Goal: Information Seeking & Learning: Learn about a topic

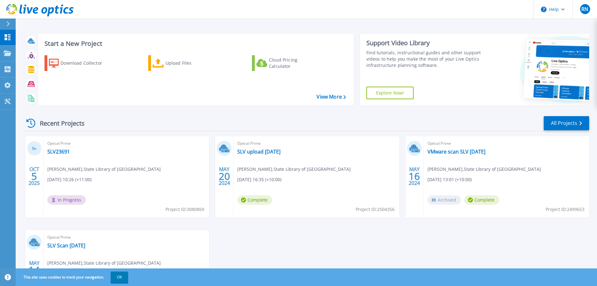
scroll to position [31, 0]
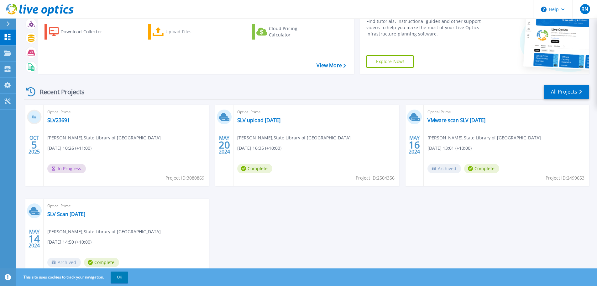
click at [156, 137] on div "Optical Prime SLV23691 Randall Nodin , State Library of Victoria 10/06/2025, 10…" at bounding box center [127, 145] width 166 height 81
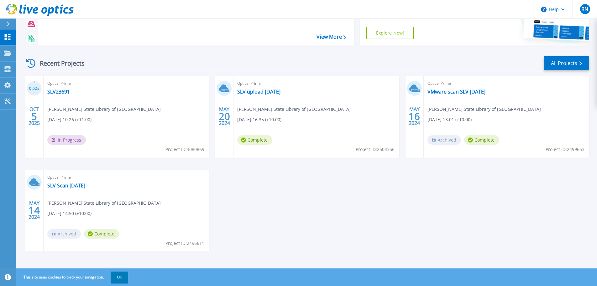
scroll to position [62, 0]
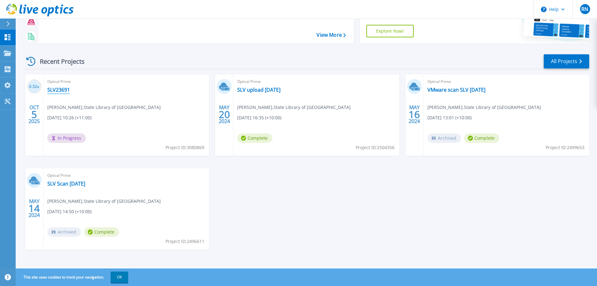
click at [60, 91] on link "SLV23691" at bounding box center [58, 90] width 23 height 6
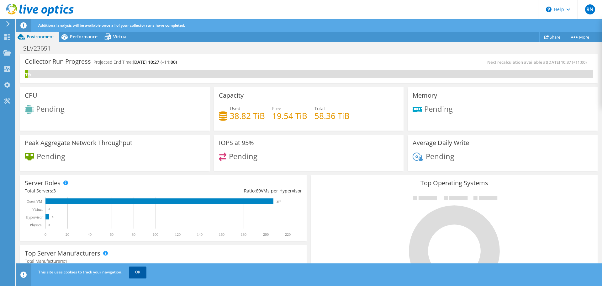
click at [137, 271] on link "OK" at bounding box center [138, 271] width 18 height 11
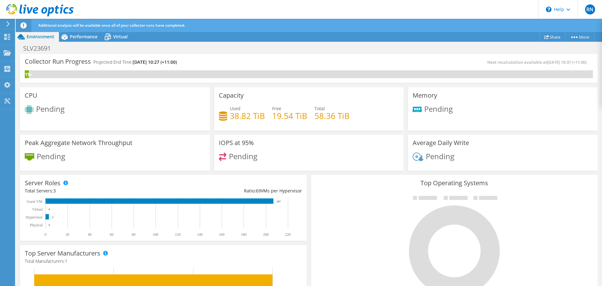
scroll to position [94, 0]
click at [8, 37] on icon at bounding box center [7, 37] width 8 height 6
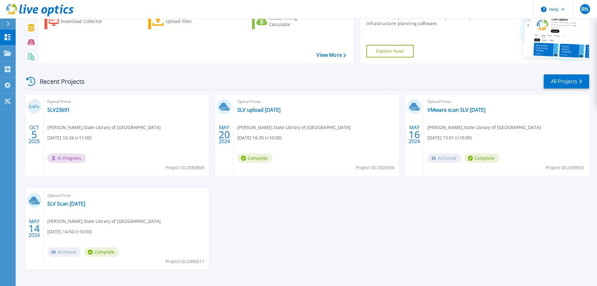
scroll to position [30, 0]
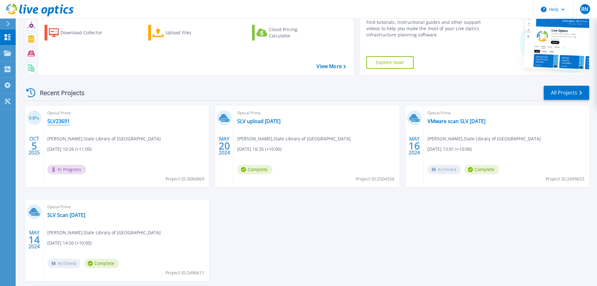
click at [55, 120] on link "SLV23691" at bounding box center [58, 121] width 23 height 6
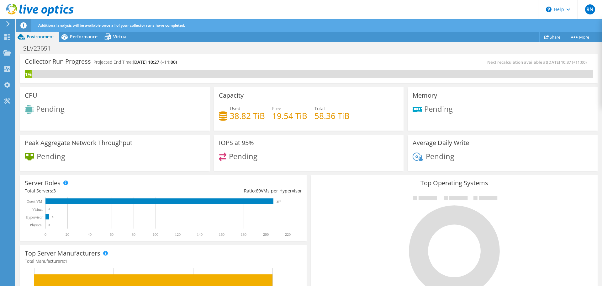
click at [502, 116] on div "Pending" at bounding box center [503, 111] width 180 height 13
click at [83, 36] on span "Performance" at bounding box center [84, 37] width 28 height 6
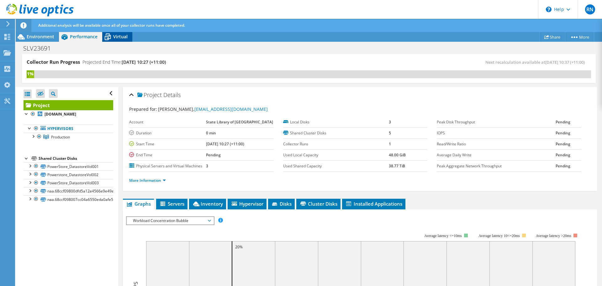
click at [117, 36] on span "Virtual" at bounding box center [120, 37] width 14 height 6
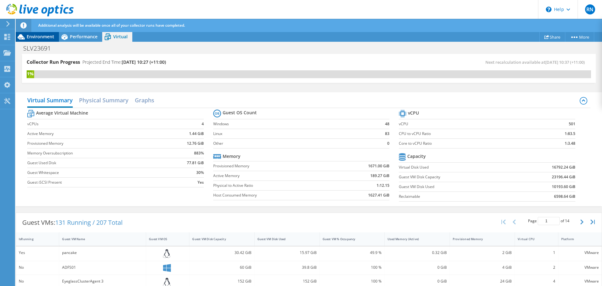
click at [35, 36] on span "Environment" at bounding box center [41, 37] width 28 height 6
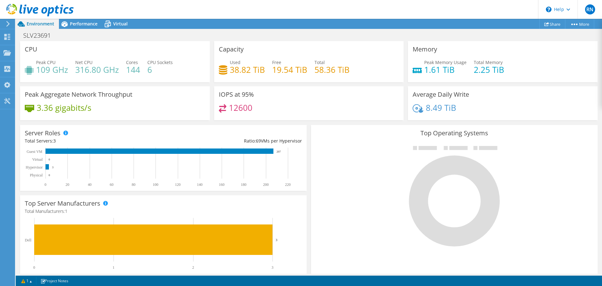
click at [361, 239] on div at bounding box center [454, 196] width 277 height 106
click at [38, 24] on span "Environment" at bounding box center [41, 24] width 28 height 6
click at [6, 36] on use at bounding box center [7, 37] width 6 height 6
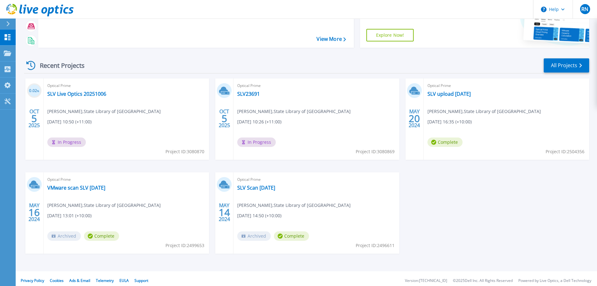
scroll to position [62, 0]
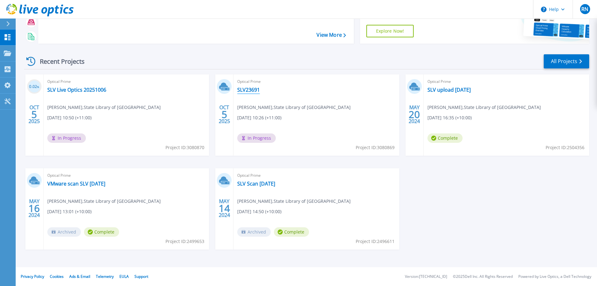
click at [249, 90] on link "SLV23691" at bounding box center [248, 90] width 23 height 6
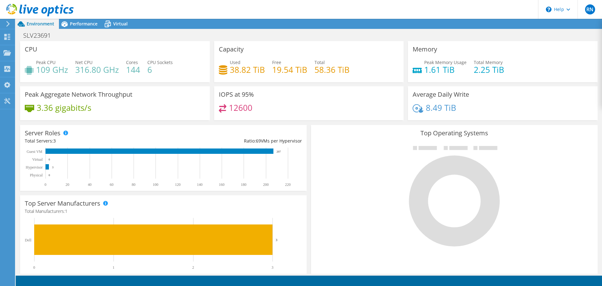
click at [543, 190] on div at bounding box center [454, 196] width 277 height 106
click at [559, 196] on div at bounding box center [454, 196] width 277 height 106
click at [549, 191] on div at bounding box center [454, 196] width 277 height 106
click at [547, 201] on div at bounding box center [454, 196] width 277 height 106
click at [527, 202] on div at bounding box center [454, 196] width 277 height 106
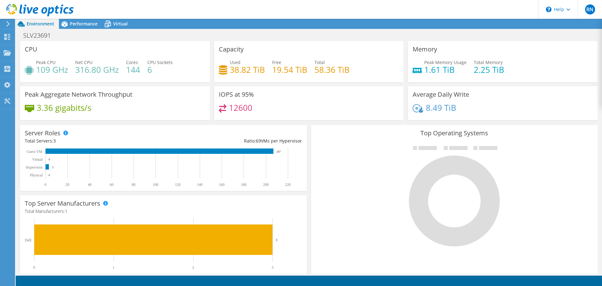
click at [333, 184] on div at bounding box center [454, 196] width 277 height 106
click at [7, 35] on use at bounding box center [7, 37] width 6 height 6
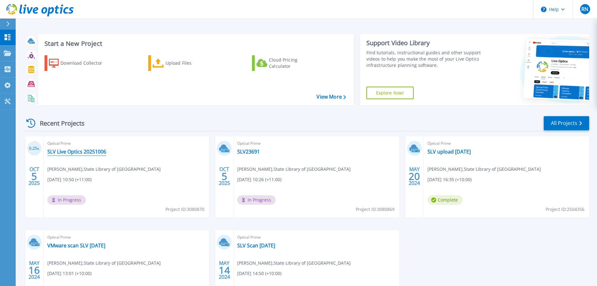
click at [81, 151] on link "SLV Live Optics 20251006" at bounding box center [76, 151] width 59 height 6
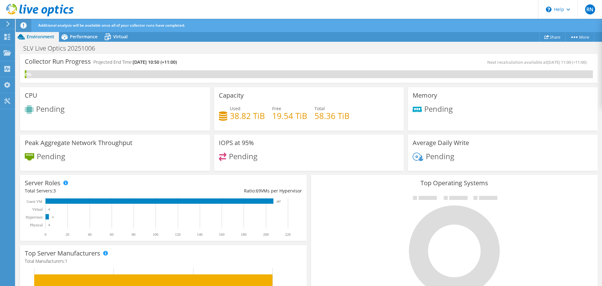
scroll to position [188, 0]
click at [29, 69] on div "Collectors" at bounding box center [32, 69] width 34 height 16
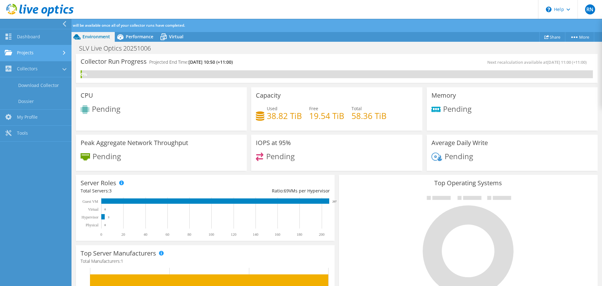
click at [33, 51] on link "Projects" at bounding box center [35, 53] width 71 height 16
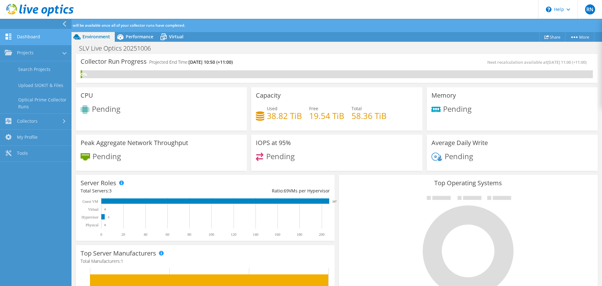
click at [30, 35] on link "Dashboard" at bounding box center [35, 37] width 71 height 16
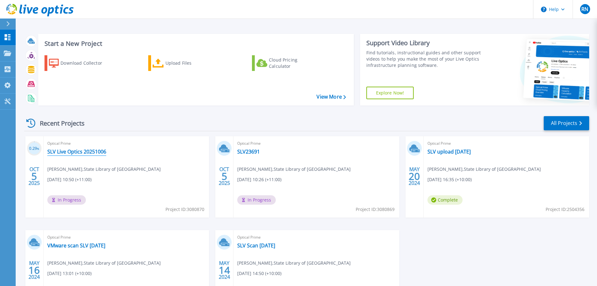
click at [78, 153] on link "SLV Live Optics 20251006" at bounding box center [76, 151] width 59 height 6
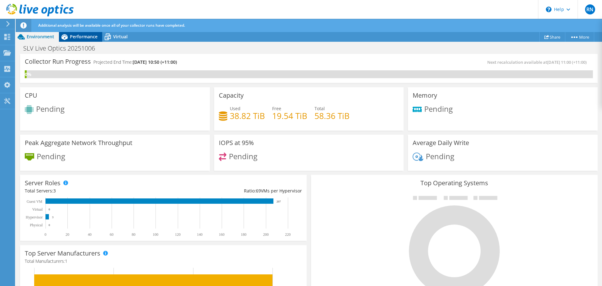
click at [85, 35] on span "Performance" at bounding box center [84, 37] width 28 height 6
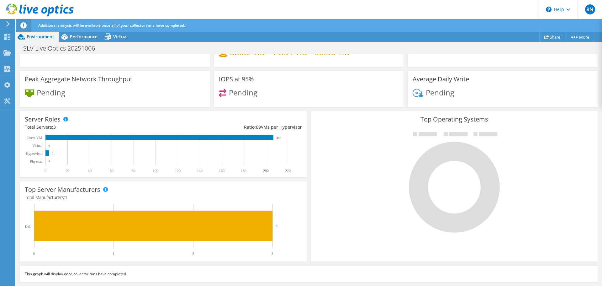
scroll to position [32, 0]
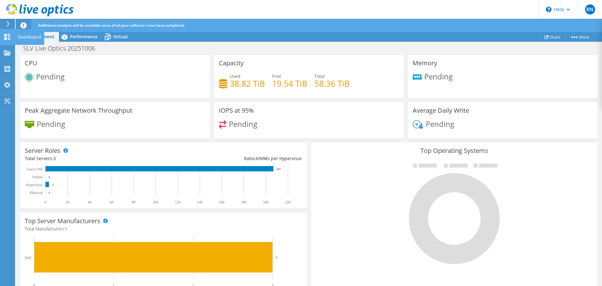
click at [8, 37] on icon at bounding box center [7, 37] width 8 height 6
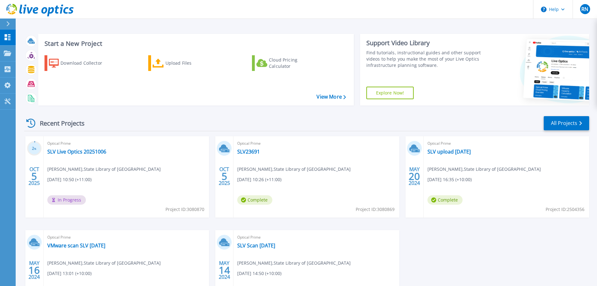
click at [461, 250] on div "2 % OCT 5 2025 Optical Prime SLV Live Optics 20251006 Randall Nodin , State Lib…" at bounding box center [304, 229] width 570 height 187
click at [492, 225] on div "2 % OCT 5 2025 Optical Prime SLV Live Optics 20251006 Randall Nodin , State Lib…" at bounding box center [304, 229] width 570 height 187
click at [489, 239] on div "2 % OCT 5 2025 Optical Prime SLV Live Optics 20251006 Randall Nodin , State Lib…" at bounding box center [304, 229] width 570 height 187
click at [454, 240] on div "2 % OCT 5 2025 Optical Prime SLV Live Optics 20251006 Randall Nodin , State Lib…" at bounding box center [304, 229] width 570 height 187
click at [505, 241] on div "2 % OCT 5 2025 Optical Prime SLV Live Optics 20251006 Randall Nodin , State Lib…" at bounding box center [304, 229] width 570 height 187
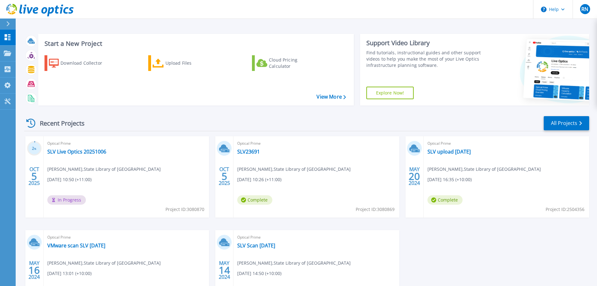
click at [474, 239] on div "2 % OCT 5 2025 Optical Prime SLV Live Optics 20251006 Randall Nodin , State Lib…" at bounding box center [304, 229] width 570 height 187
click at [489, 240] on div "2 % OCT 5 2025 Optical Prime SLV Live Optics 20251006 Randall Nodin , State Lib…" at bounding box center [304, 229] width 570 height 187
click at [86, 152] on link "SLV Live Optics 20251006" at bounding box center [76, 151] width 59 height 6
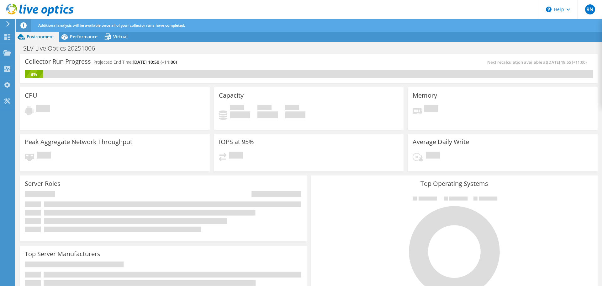
click at [359, 207] on div at bounding box center [454, 246] width 277 height 106
click at [358, 206] on div at bounding box center [454, 246] width 277 height 106
click at [354, 205] on div at bounding box center [454, 246] width 277 height 106
click at [363, 241] on div at bounding box center [454, 246] width 277 height 106
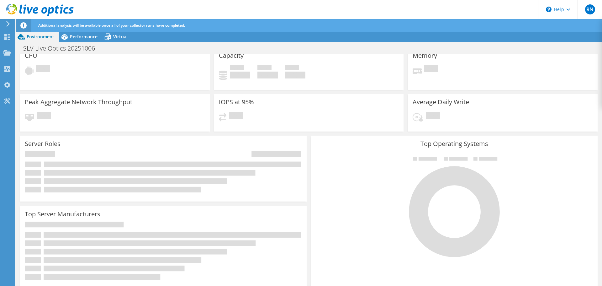
scroll to position [63, 0]
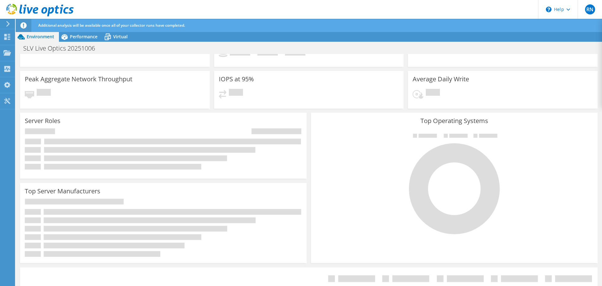
click at [353, 188] on div at bounding box center [454, 183] width 277 height 106
click at [353, 190] on div at bounding box center [454, 183] width 277 height 106
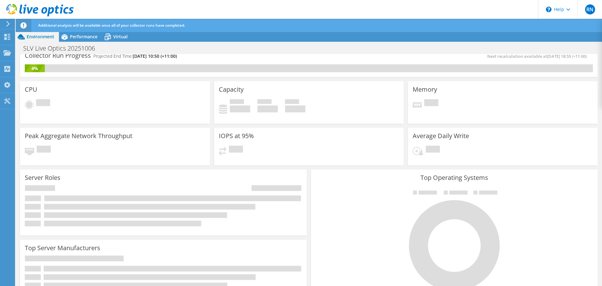
scroll to position [0, 0]
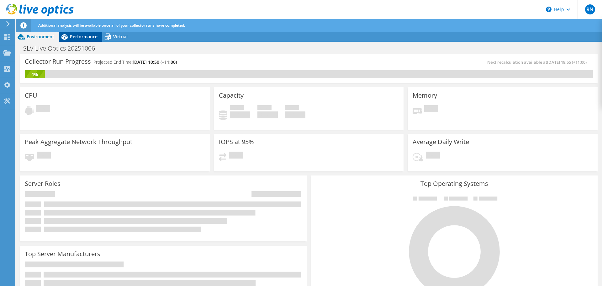
click at [85, 35] on span "Performance" at bounding box center [84, 37] width 28 height 6
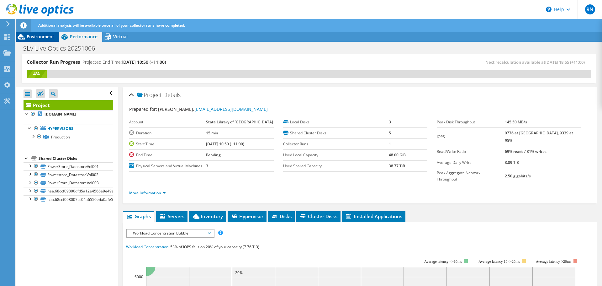
click at [35, 36] on span "Environment" at bounding box center [41, 37] width 28 height 6
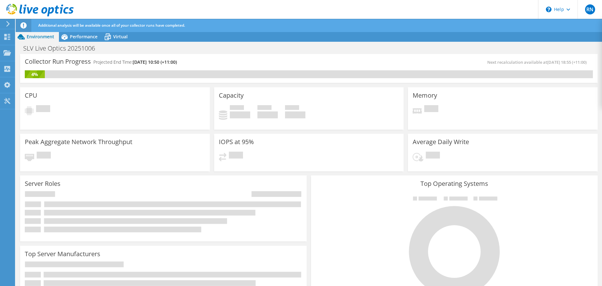
scroll to position [94, 0]
click at [4, 38] on use at bounding box center [7, 37] width 6 height 6
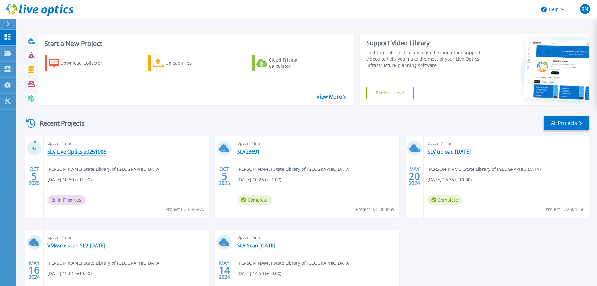
click at [73, 151] on link "SLV Live Optics 20251006" at bounding box center [76, 151] width 59 height 6
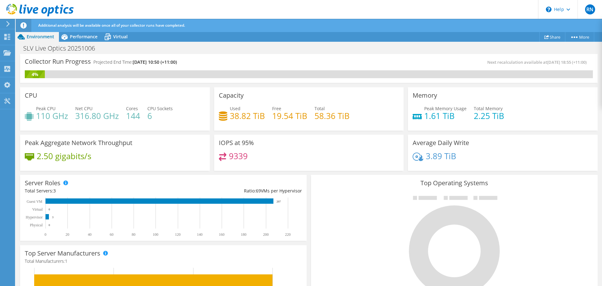
click at [355, 205] on div at bounding box center [454, 245] width 277 height 106
click at [360, 208] on div at bounding box center [454, 245] width 277 height 106
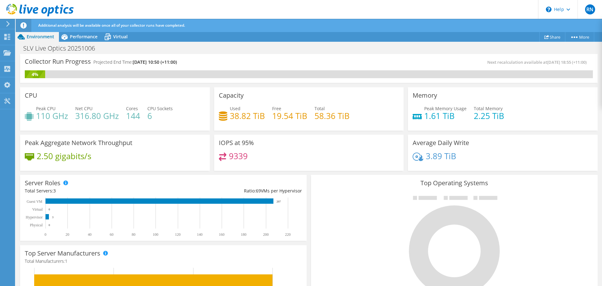
click at [342, 229] on div at bounding box center [454, 245] width 277 height 106
click at [351, 209] on div at bounding box center [454, 245] width 277 height 106
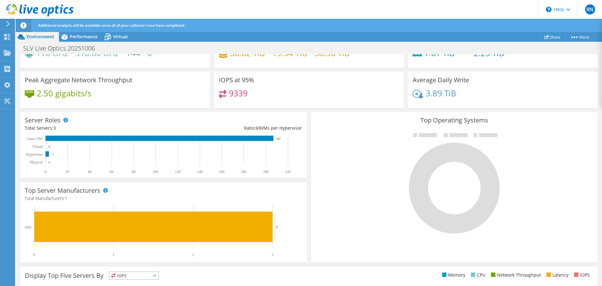
scroll to position [94, 0]
